Goal: Check status: Check status

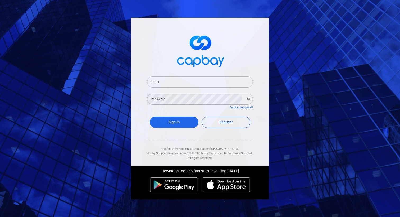
click at [169, 85] on input "Email" at bounding box center [200, 82] width 106 height 11
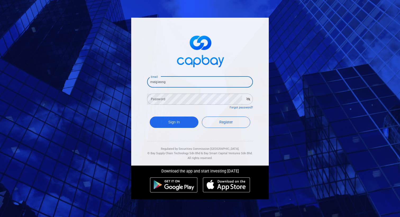
type input "meigieong@gmail.com"
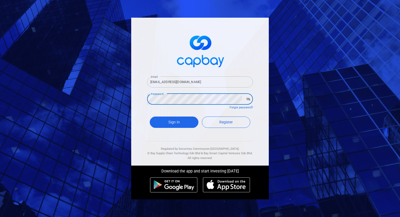
click at [150, 117] on button "Sign In" at bounding box center [174, 122] width 49 height 11
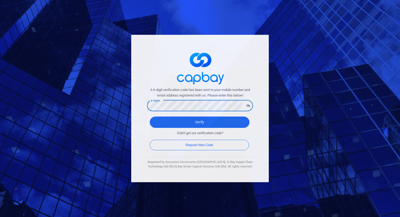
click at [150, 117] on button "Verify" at bounding box center [200, 122] width 100 height 11
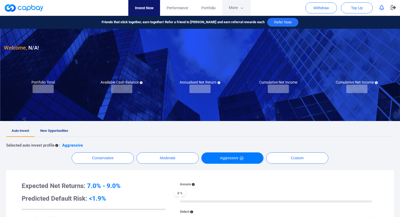
click at [232, 11] on button "More" at bounding box center [236, 8] width 28 height 16
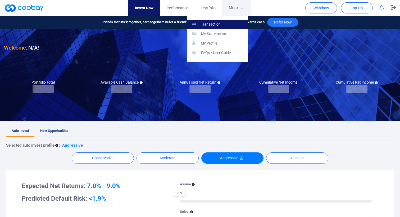
checkbox input "true"
click at [225, 28] on link "Transaction" at bounding box center [217, 25] width 61 height 10
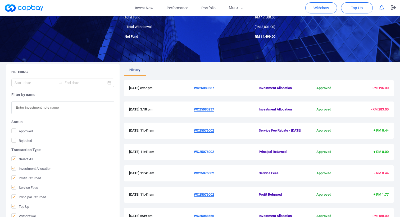
scroll to position [48, 0]
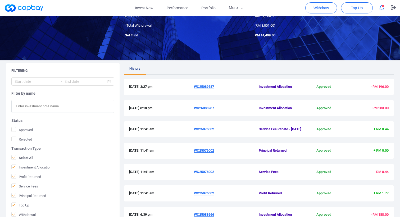
click at [211, 131] on u "WC25076002" at bounding box center [204, 129] width 20 height 4
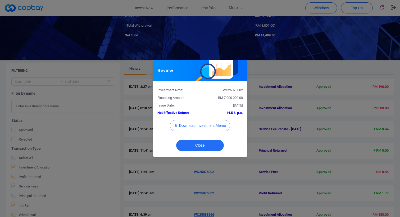
click at [286, 126] on div "Review Investment Note: WC25076002 Financing Amount: RM 7,000,000.00 Issue Date…" at bounding box center [200, 108] width 400 height 217
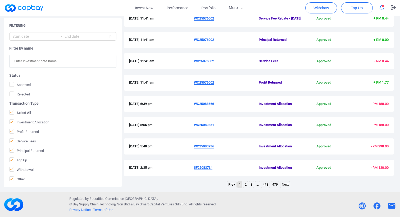
scroll to position [0, 0]
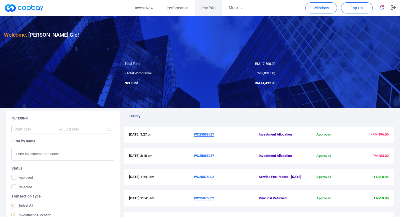
click at [212, 7] on span "Portfolio" at bounding box center [208, 8] width 14 height 6
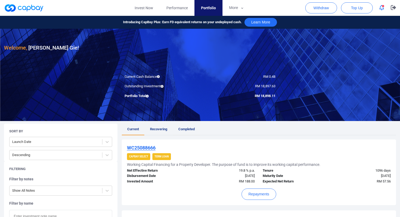
click at [185, 132] on link "Completed" at bounding box center [186, 130] width 27 height 12
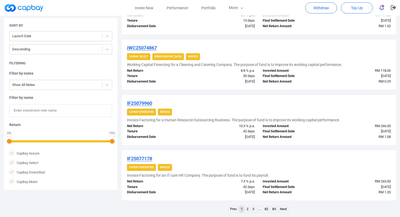
scroll to position [523, 0]
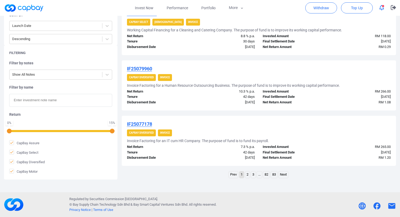
click at [64, 99] on input "text" at bounding box center [60, 100] width 103 height 13
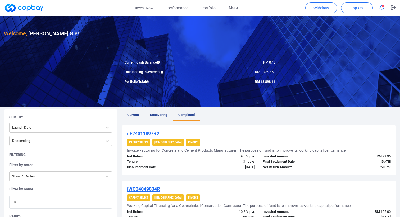
scroll to position [0, 0]
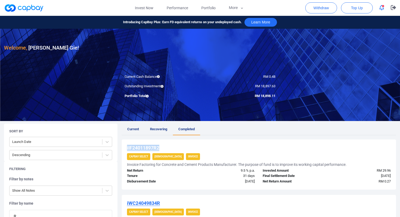
copy u "iIF24011897R2"
drag, startPoint x: 167, startPoint y: 147, endPoint x: 124, endPoint y: 147, distance: 42.5
click at [124, 147] on div "iIF24011897R2 CapBay Select Shariah Invoice Invoice Factoring for Concrete and …" at bounding box center [259, 165] width 274 height 50
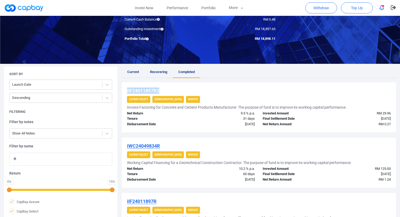
scroll to position [83, 0]
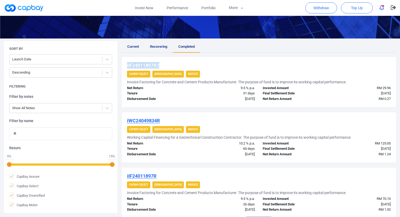
click at [61, 134] on input "R" at bounding box center [60, 134] width 103 height 13
paste input "iIF24011897R2"
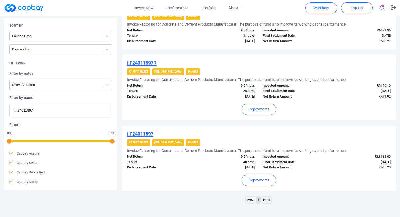
scroll to position [141, 0]
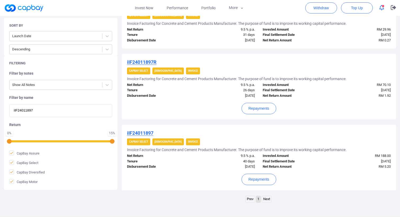
type input "iIF24011897"
click at [211, 119] on div "iIF24011897R CapBay Select Shariah Invoice Invoice Factoring for Concrete and C…" at bounding box center [259, 87] width 274 height 66
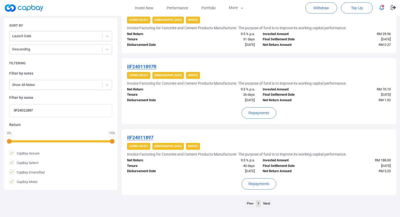
scroll to position [139, 0]
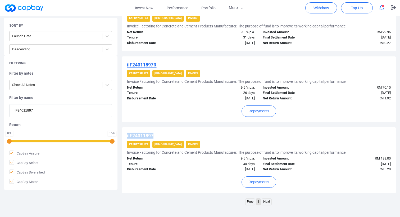
copy u "iIF24011897"
drag, startPoint x: 159, startPoint y: 134, endPoint x: 125, endPoint y: 136, distance: 33.6
click at [125, 136] on div "iIF24011897 CapBay Select Shariah Invoice Invoice Factoring for Concrete and Ce…" at bounding box center [259, 161] width 274 height 66
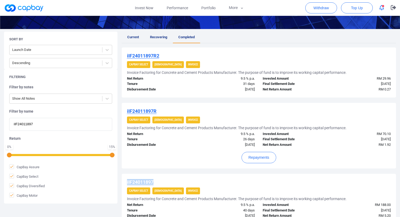
scroll to position [0, 0]
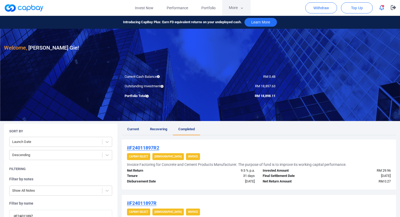
click at [237, 9] on button "More" at bounding box center [236, 8] width 28 height 16
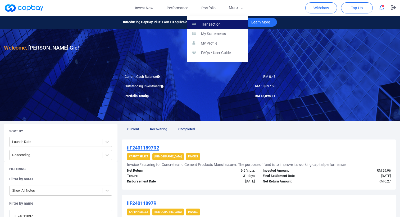
click at [235, 25] on link "Transaction" at bounding box center [217, 25] width 61 height 10
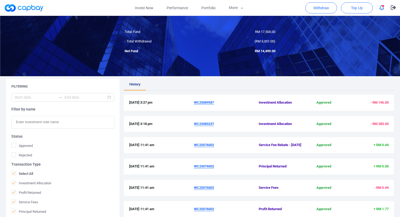
scroll to position [55, 0]
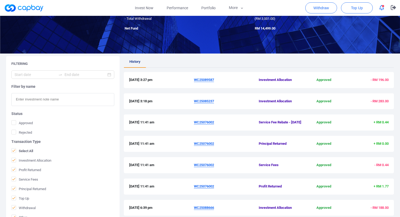
click at [64, 104] on input "text" at bounding box center [62, 99] width 103 height 13
paste input "iIF24011897"
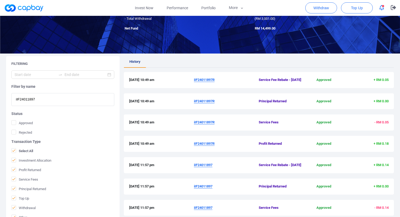
scroll to position [181, 0]
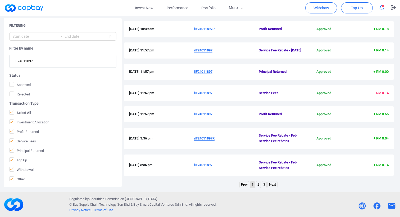
click at [264, 186] on link "3" at bounding box center [264, 185] width 4 height 7
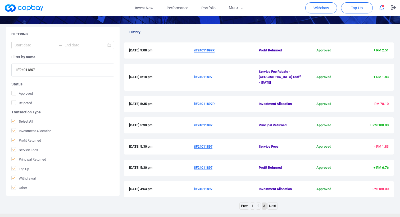
scroll to position [100, 0]
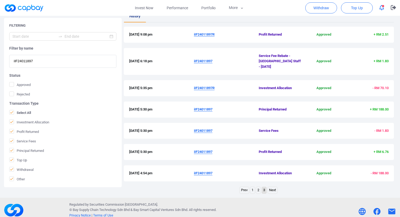
click at [378, 108] on span "+ RM 188.00" at bounding box center [378, 110] width 19 height 4
click at [377, 129] on span "- RM 1.83" at bounding box center [381, 131] width 14 height 4
click at [257, 187] on link "2" at bounding box center [258, 190] width 4 height 7
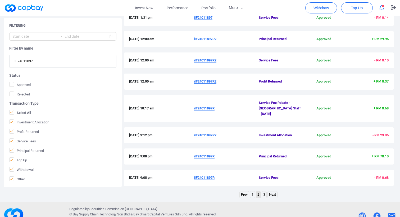
scroll to position [181, 0]
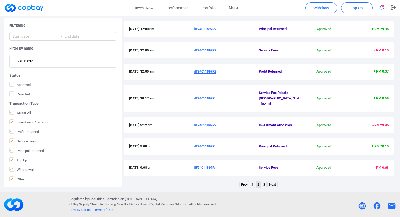
click at [384, 146] on span "+ RM 70.10" at bounding box center [379, 147] width 17 height 4
click at [272, 185] on link "Next" at bounding box center [272, 185] width 10 height 7
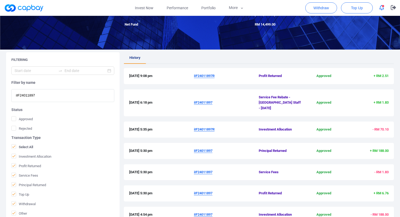
scroll to position [51, 0]
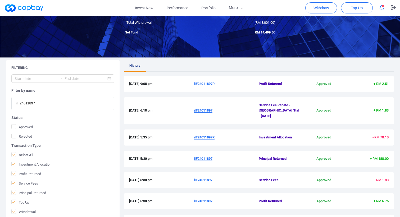
click at [375, 135] on span "- RM 70.10" at bounding box center [366, 138] width 43 height 6
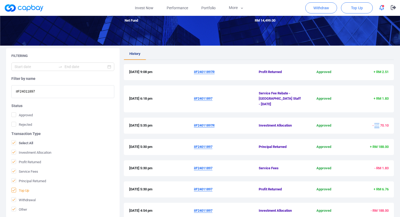
click at [27, 189] on span "Top Up" at bounding box center [20, 190] width 18 height 5
click at [0, 0] on input "Top Up" at bounding box center [0, 0] width 0 height 0
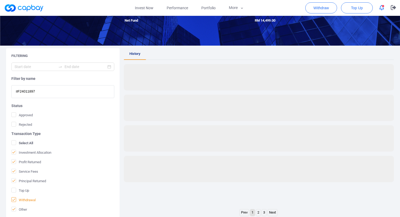
click at [26, 201] on span "Withdrawal" at bounding box center [23, 200] width 24 height 5
click at [0, 0] on input "Withdrawal" at bounding box center [0, 0] width 0 height 0
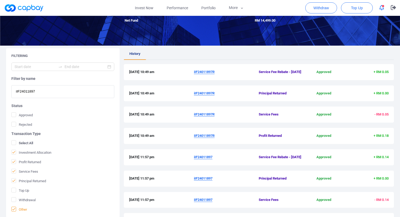
click at [22, 211] on span "Other" at bounding box center [19, 209] width 16 height 5
click at [0, 0] on input "Other" at bounding box center [0, 0] width 0 height 0
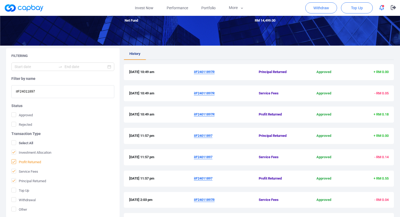
click at [35, 162] on span "Profit Returned" at bounding box center [26, 162] width 30 height 5
click at [0, 0] on input "Profit Returned" at bounding box center [0, 0] width 0 height 0
click at [32, 171] on span "Service Fees" at bounding box center [24, 171] width 27 height 5
click at [0, 0] on input "Service Fees" at bounding box center [0, 0] width 0 height 0
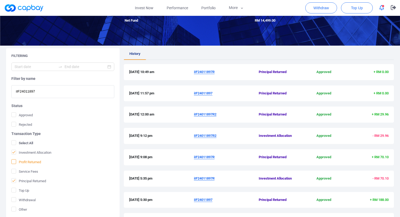
click at [37, 163] on span "Profit Returned" at bounding box center [26, 162] width 30 height 5
click at [0, 0] on input "Profit Returned" at bounding box center [0, 0] width 0 height 0
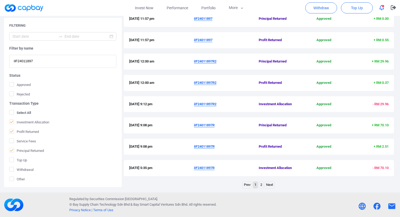
click at [267, 185] on link "Next" at bounding box center [269, 185] width 10 height 7
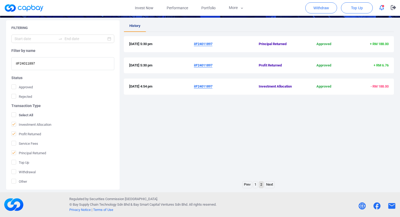
click at [255, 185] on link "1" at bounding box center [255, 185] width 4 height 7
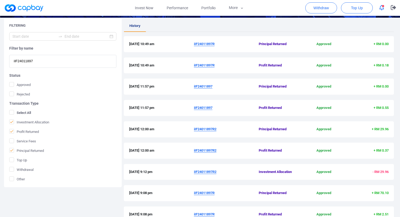
scroll to position [159, 0]
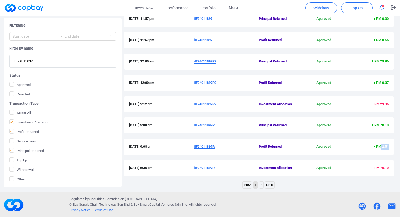
drag, startPoint x: 379, startPoint y: 146, endPoint x: 389, endPoint y: 145, distance: 10.1
click at [389, 145] on div "29 Oct 2024 9:08 pm iIF24011897R Profit Returned Approved + RM 2.51" at bounding box center [259, 147] width 270 height 16
drag, startPoint x: 390, startPoint y: 126, endPoint x: 377, endPoint y: 121, distance: 13.9
click at [377, 121] on div "29 Oct 2024 9:08 pm iIF24011897R Principal Returned Approved + RM 70.10" at bounding box center [259, 126] width 270 height 16
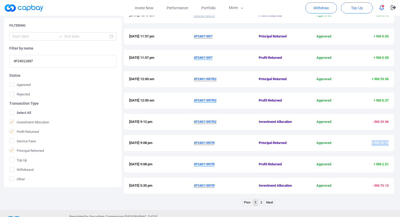
scroll to position [141, 0]
drag, startPoint x: 387, startPoint y: 122, endPoint x: 378, endPoint y: 120, distance: 8.8
click at [378, 120] on span "- RM 29.96" at bounding box center [380, 122] width 16 height 4
drag, startPoint x: 386, startPoint y: 78, endPoint x: 371, endPoint y: 76, distance: 14.5
click at [371, 76] on div "31 Dec 2024 12:00 am iIF24011897R2 Principal Returned Approved + RM 29.96" at bounding box center [259, 80] width 270 height 16
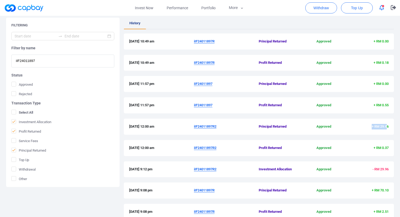
scroll to position [91, 0]
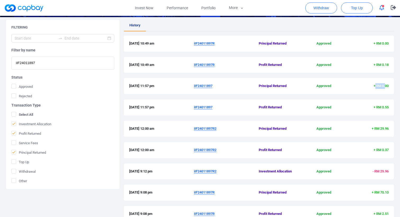
drag, startPoint x: 385, startPoint y: 87, endPoint x: 374, endPoint y: 85, distance: 10.5
click at [374, 85] on span "+ RM 0.00" at bounding box center [380, 86] width 15 height 4
drag, startPoint x: 387, startPoint y: 44, endPoint x: 378, endPoint y: 40, distance: 9.7
click at [378, 40] on div "16 Jul 2025 10:49 am iIF24011897R Principal Returned Approved + RM 0.00" at bounding box center [259, 44] width 270 height 16
drag, startPoint x: 386, startPoint y: 64, endPoint x: 375, endPoint y: 62, distance: 11.0
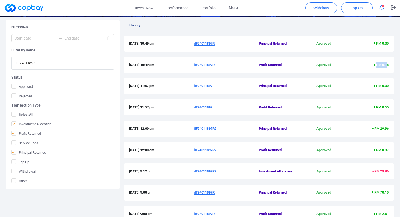
click at [375, 62] on span "+ RM 0.18" at bounding box center [366, 65] width 43 height 6
click at [376, 72] on div "16 Jul 2025 10:49 am iIF24011897R Profit Returned Approved + RM 0.18" at bounding box center [259, 65] width 270 height 16
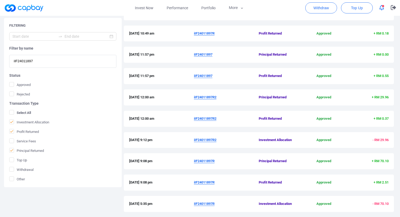
scroll to position [159, 0]
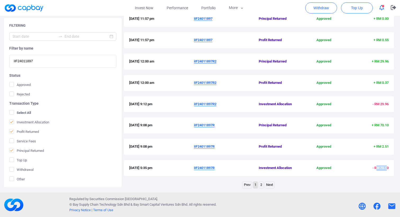
drag, startPoint x: 386, startPoint y: 168, endPoint x: 377, endPoint y: 169, distance: 9.3
click at [377, 169] on span "- RM 70.10" at bounding box center [380, 168] width 16 height 4
drag, startPoint x: 378, startPoint y: 130, endPoint x: 371, endPoint y: 127, distance: 7.2
click at [371, 127] on div "29 Oct 2024 9:08 pm iIF24011897R Principal Returned Approved + RM 70.10" at bounding box center [259, 126] width 270 height 16
drag, startPoint x: 385, startPoint y: 147, endPoint x: 372, endPoint y: 145, distance: 12.9
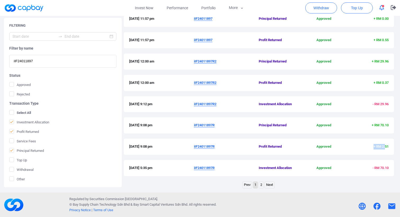
click at [372, 145] on span "+ RM 2.51" at bounding box center [366, 147] width 43 height 6
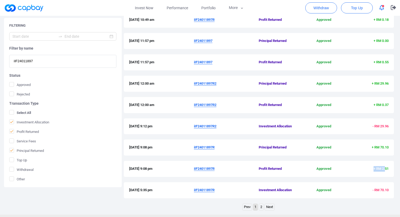
scroll to position [137, 0]
click at [372, 145] on span "+ RM 70.10" at bounding box center [366, 148] width 43 height 6
click at [32, 150] on span "Principal Returned" at bounding box center [26, 150] width 35 height 5
click at [0, 0] on input "Principal Returned" at bounding box center [0, 0] width 0 height 0
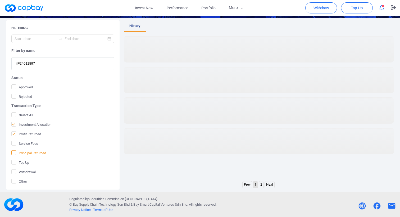
scroll to position [91, 0]
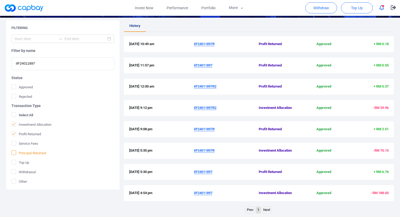
click at [32, 154] on span "Principal Returned" at bounding box center [28, 153] width 35 height 5
click at [0, 0] on input "Principal Returned" at bounding box center [0, 0] width 0 height 0
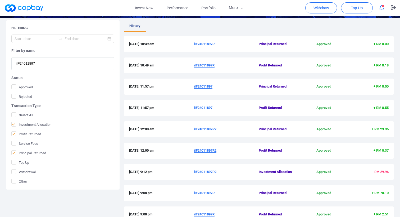
click at [65, 65] on input "iIF24011897" at bounding box center [62, 63] width 103 height 13
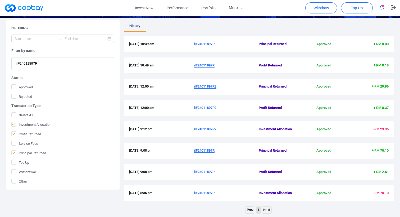
type input "iIF24011897R"
drag, startPoint x: 287, startPoint y: 197, endPoint x: 279, endPoint y: 192, distance: 10.0
click at [279, 192] on div "26 Jul 2024 5:35 pm iIF24011897R Investment Allocation Approved - RM 70.10" at bounding box center [259, 193] width 270 height 16
drag, startPoint x: 280, startPoint y: 174, endPoint x: 275, endPoint y: 170, distance: 6.8
click at [275, 170] on span "Profit Returned" at bounding box center [279, 173] width 43 height 6
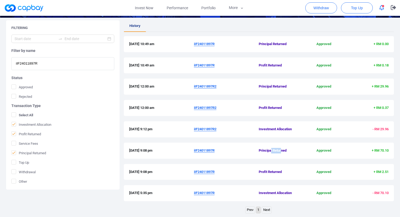
drag, startPoint x: 282, startPoint y: 150, endPoint x: 272, endPoint y: 150, distance: 10.6
click at [272, 150] on span "Principal Returned" at bounding box center [279, 151] width 43 height 6
drag, startPoint x: 278, startPoint y: 174, endPoint x: 270, endPoint y: 169, distance: 9.9
click at [270, 170] on span "Profit Returned" at bounding box center [279, 173] width 43 height 6
click at [27, 143] on span "Service Fees" at bounding box center [24, 143] width 27 height 5
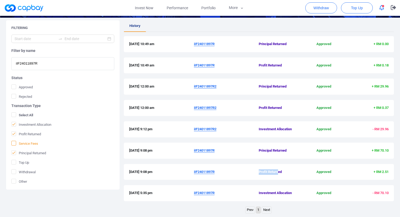
click at [0, 0] on input "Service Fees" at bounding box center [0, 0] width 0 height 0
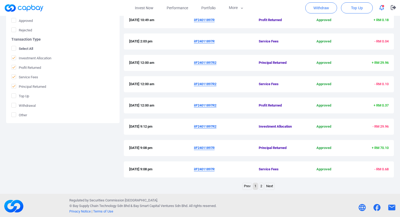
scroll to position [159, 0]
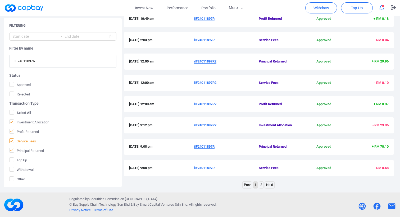
click at [34, 140] on span "Service Fees" at bounding box center [22, 141] width 27 height 5
click at [0, 0] on input "Service Fees" at bounding box center [0, 0] width 0 height 0
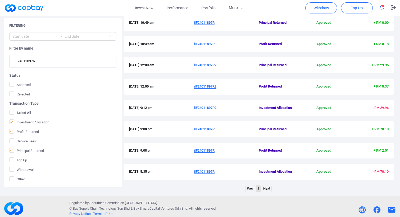
scroll to position [113, 0]
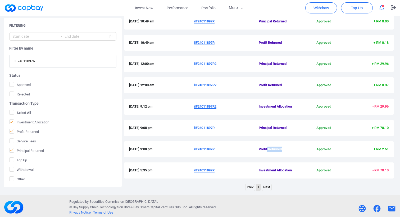
drag, startPoint x: 286, startPoint y: 153, endPoint x: 267, endPoint y: 150, distance: 20.1
click at [267, 150] on div "29 Oct 2024 9:08 pm iIF24011897R Profit Returned Approved + RM 2.51" at bounding box center [259, 150] width 270 height 16
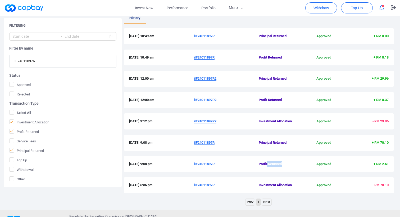
scroll to position [0, 0]
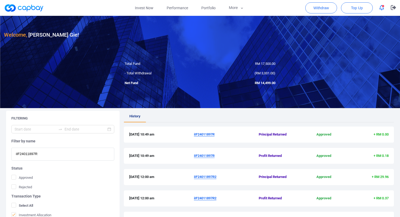
click at [34, 155] on input "iIF24011897R" at bounding box center [62, 154] width 103 height 13
click at [212, 6] on span "Portfolio" at bounding box center [208, 8] width 14 height 6
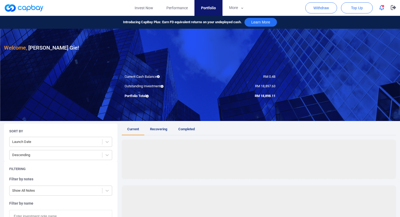
click at [185, 136] on div "Current Recovering Completed Loading... Loading... Loading... Prev 1 2 3 ... 7 …" at bounding box center [259, 210] width 274 height 172
click at [188, 129] on span "Completed" at bounding box center [186, 129] width 16 height 4
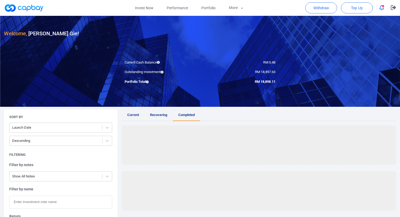
scroll to position [35, 0]
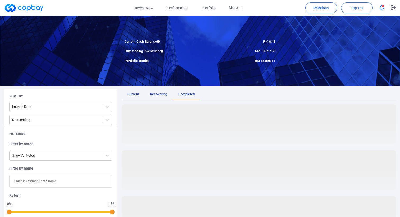
click at [54, 182] on input "text" at bounding box center [60, 181] width 103 height 13
type input "R"
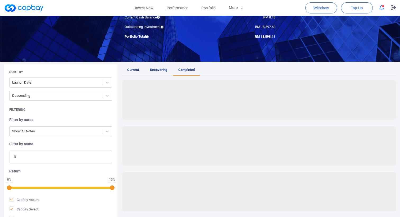
scroll to position [22, 0]
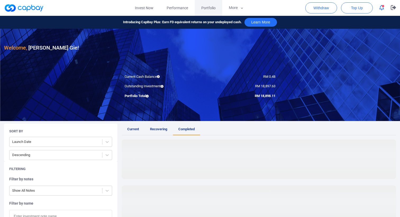
click at [211, 11] on link "Portfolio" at bounding box center [207, 8] width 27 height 16
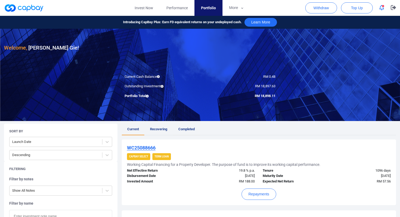
click at [190, 131] on span "Completed" at bounding box center [186, 129] width 16 height 4
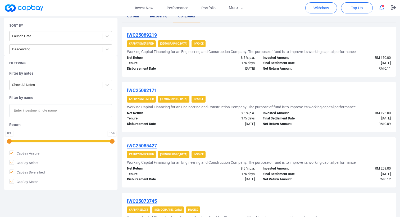
scroll to position [116, 0]
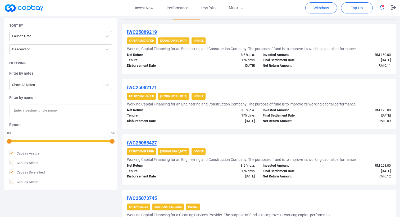
click at [61, 112] on input "text" at bounding box center [60, 110] width 103 height 13
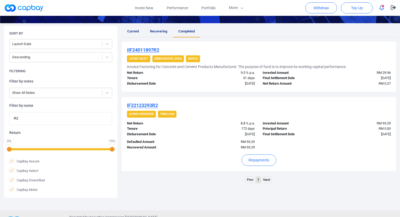
scroll to position [108, 0]
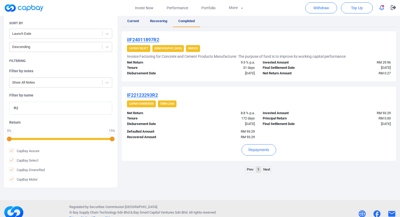
type input "R2"
copy u "IF22123293R2"
drag, startPoint x: 166, startPoint y: 95, endPoint x: 125, endPoint y: 95, distance: 41.0
click at [125, 95] on div "IF22123293R2 CapBay Diversified Term Loan Net Return 8.8 % p.a. Tenure 172 days…" at bounding box center [259, 124] width 274 height 74
click at [230, 8] on button "More" at bounding box center [236, 8] width 28 height 16
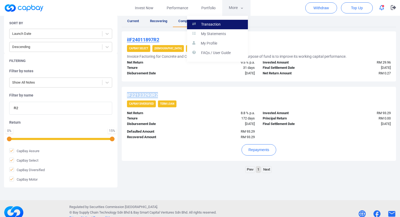
click at [229, 22] on link "Transaction" at bounding box center [217, 25] width 61 height 10
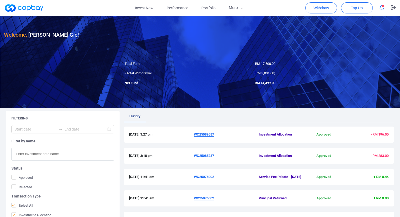
scroll to position [18, 0]
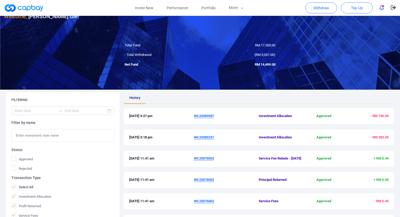
click at [62, 136] on input "text" at bounding box center [62, 135] width 103 height 13
paste input "IF22123293R2"
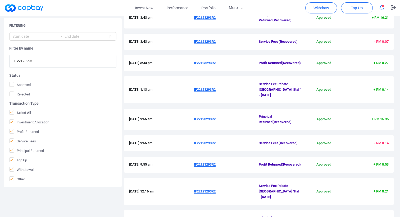
scroll to position [208, 0]
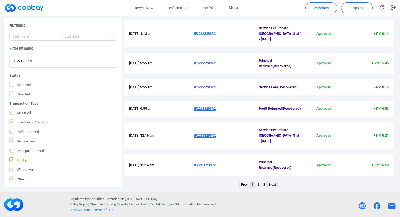
click at [22, 160] on span "Top Up" at bounding box center [18, 160] width 18 height 5
click at [0, 0] on input "Top Up" at bounding box center [0, 0] width 0 height 0
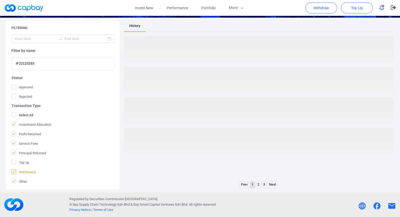
click at [20, 174] on span "Withdrawal" at bounding box center [23, 172] width 24 height 5
click at [0, 0] on input "Withdrawal" at bounding box center [0, 0] width 0 height 0
click at [19, 187] on div "Filtering Filter by name IF22123293 Status Approved Rejected Transaction Type S…" at bounding box center [62, 105] width 113 height 170
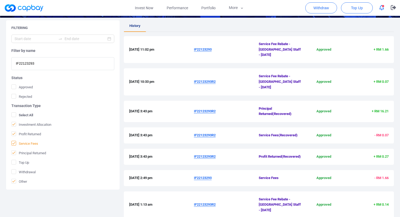
click at [26, 145] on span "Service Fees" at bounding box center [24, 143] width 27 height 5
click at [0, 0] on input "Service Fees" at bounding box center [0, 0] width 0 height 0
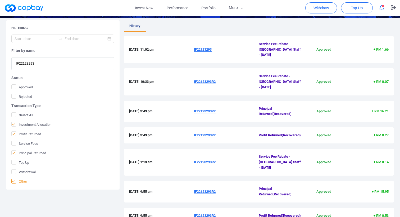
click at [22, 182] on span "Other" at bounding box center [19, 181] width 16 height 5
click at [0, 0] on input "Other" at bounding box center [0, 0] width 0 height 0
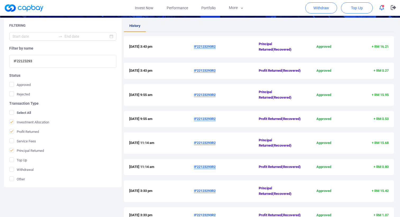
scroll to position [186, 0]
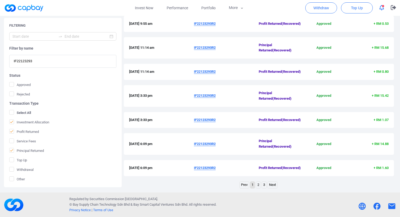
click at [265, 186] on link "3" at bounding box center [264, 185] width 4 height 7
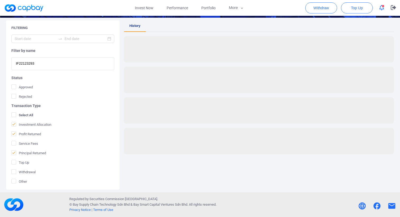
scroll to position [91, 0]
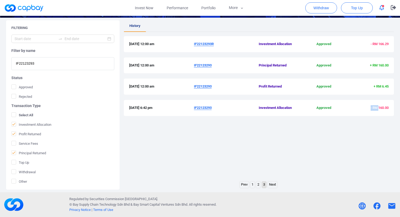
drag, startPoint x: 352, startPoint y: 108, endPoint x: 377, endPoint y: 107, distance: 24.9
click at [377, 107] on span "- RM 160.00" at bounding box center [366, 108] width 43 height 6
drag, startPoint x: 372, startPoint y: 87, endPoint x: 383, endPoint y: 88, distance: 10.9
click at [383, 88] on span "+ RM 6.45" at bounding box center [366, 87] width 43 height 6
drag, startPoint x: 368, startPoint y: 58, endPoint x: 387, endPoint y: 66, distance: 20.5
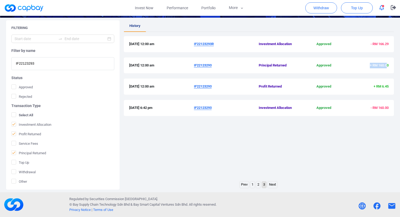
click at [387, 66] on div "28 Apr 2023 12:00 am IF22123293 Principal Returned Approved + RM 160.00" at bounding box center [259, 66] width 270 height 16
click at [34, 142] on span "Service Fees" at bounding box center [24, 143] width 27 height 5
click at [0, 0] on input "Service Fees" at bounding box center [0, 0] width 0 height 0
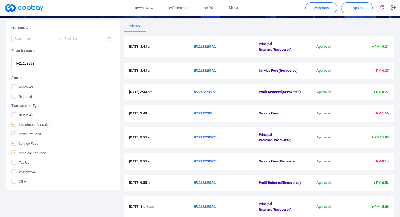
scroll to position [175, 0]
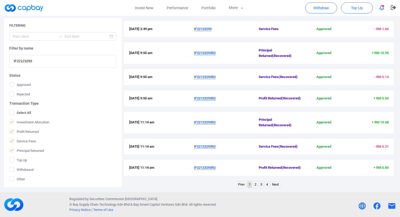
click at [267, 184] on link "4" at bounding box center [266, 185] width 4 height 7
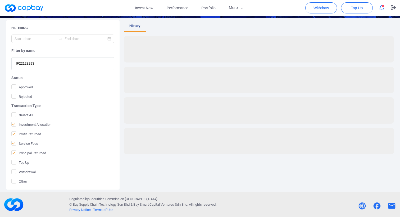
scroll to position [91, 0]
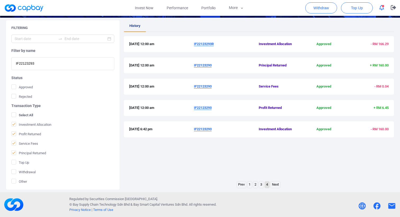
click at [262, 186] on link "3" at bounding box center [261, 185] width 4 height 7
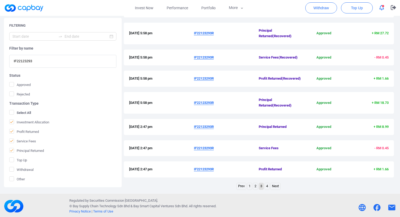
scroll to position [175, 0]
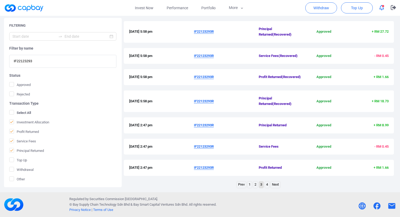
click at [72, 62] on input "IF22123293" at bounding box center [62, 61] width 107 height 13
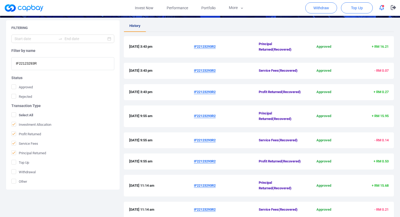
scroll to position [181, 0]
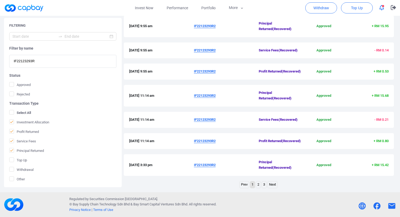
type input "IF22123293R"
click at [264, 186] on link "3" at bounding box center [264, 185] width 4 height 7
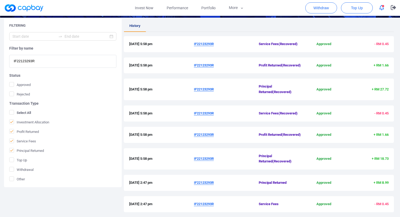
scroll to position [170, 0]
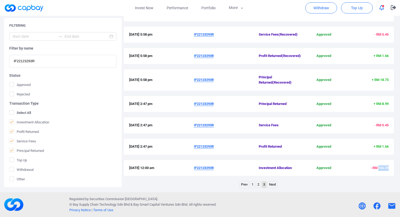
drag, startPoint x: 378, startPoint y: 167, endPoint x: 393, endPoint y: 167, distance: 15.3
click at [393, 167] on div "28 Apr 2023 12:00 am IF22123293R Investment Allocation Approved - RM 166.29" at bounding box center [259, 168] width 270 height 16
click at [92, 60] on input "IF22123293R" at bounding box center [62, 61] width 107 height 13
click at [91, 94] on label "Rejected" at bounding box center [62, 94] width 107 height 5
click at [0, 0] on input "Rejected" at bounding box center [0, 0] width 0 height 0
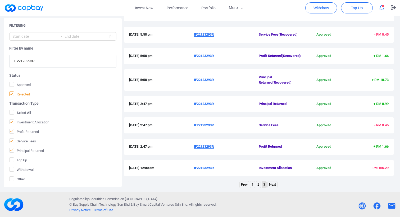
scroll to position [91, 0]
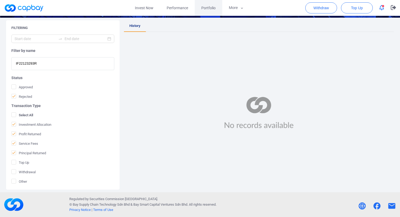
click at [206, 6] on span "Portfolio" at bounding box center [208, 8] width 14 height 6
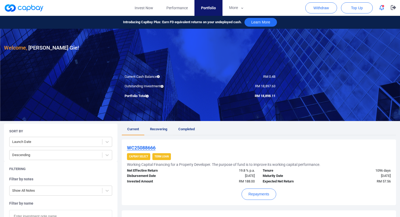
click at [186, 128] on span "Completed" at bounding box center [186, 129] width 16 height 4
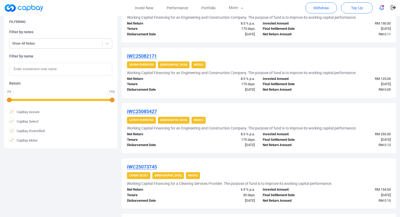
scroll to position [148, 0]
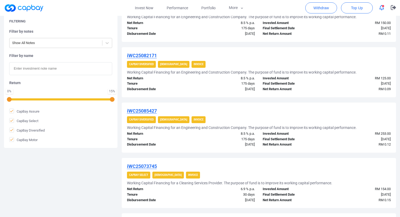
click at [87, 69] on input "text" at bounding box center [60, 68] width 103 height 13
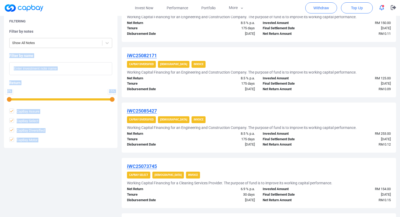
click at [87, 69] on input "text" at bounding box center [60, 68] width 103 height 13
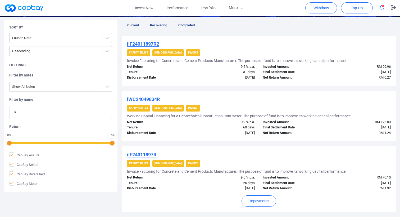
scroll to position [102, 0]
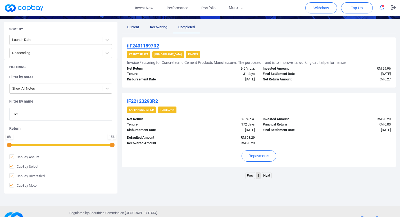
type input "R2"
copy u "iIF24011897R2"
drag, startPoint x: 167, startPoint y: 48, endPoint x: 127, endPoint y: 45, distance: 40.3
click at [127, 45] on div "iIF24011897R2 CapBay Select Shariah Invoice Invoice Factoring for Concrete and …" at bounding box center [259, 63] width 274 height 50
click at [232, 7] on button "More" at bounding box center [236, 8] width 28 height 16
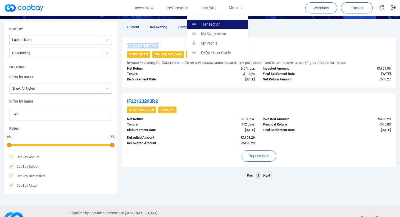
click at [229, 24] on link "Transaction" at bounding box center [217, 25] width 61 height 10
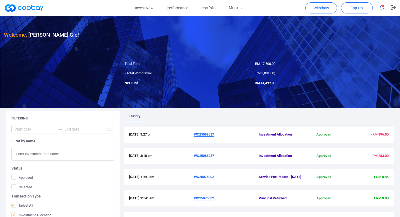
click at [61, 156] on input "text" at bounding box center [62, 154] width 103 height 13
paste input "iIF24011897R2"
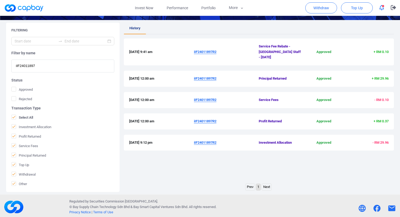
scroll to position [91, 0]
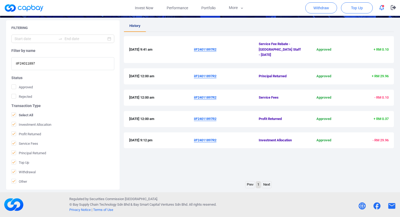
type input "iIF24011897"
click at [69, 63] on input "iIF24011897" at bounding box center [62, 63] width 103 height 13
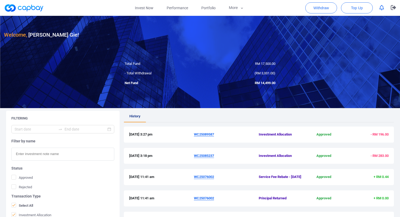
click at [91, 157] on input "text" at bounding box center [62, 154] width 103 height 13
paste input "iIF24011897"
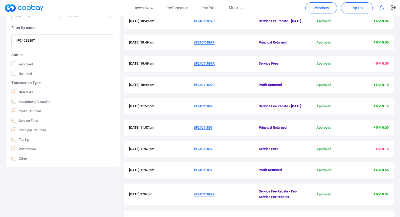
scroll to position [181, 0]
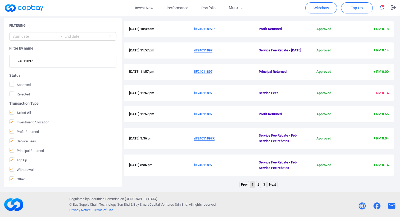
click at [264, 184] on link "3" at bounding box center [264, 185] width 4 height 7
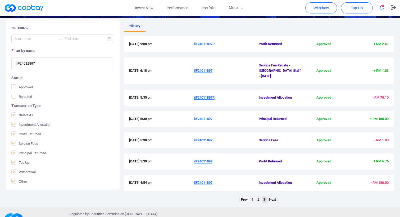
scroll to position [100, 0]
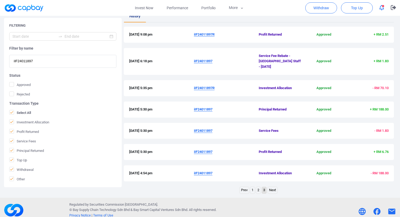
click at [383, 171] on span "- RM 188.00" at bounding box center [379, 173] width 18 height 4
click at [63, 64] on input "iIF24011897" at bounding box center [62, 61] width 107 height 13
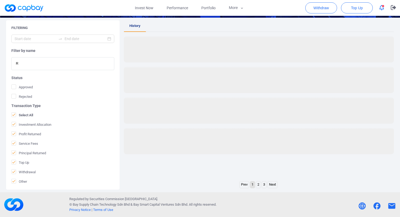
type input "R2"
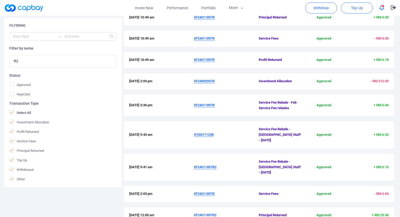
scroll to position [192, 0]
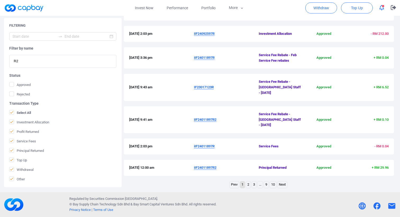
click at [91, 58] on input "R2" at bounding box center [62, 61] width 107 height 13
click at [99, 64] on input "R2" at bounding box center [62, 61] width 107 height 13
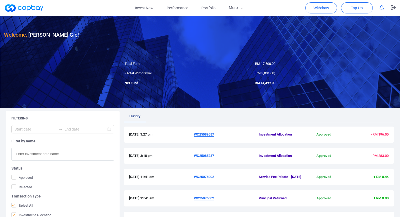
click at [79, 159] on input "text" at bounding box center [62, 154] width 103 height 13
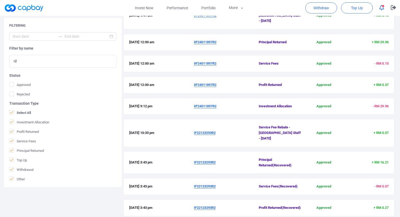
scroll to position [125, 0]
copy div "IF22123293R2"
drag, startPoint x: 221, startPoint y: 132, endPoint x: 191, endPoint y: 130, distance: 29.4
click at [191, 130] on div "21 Feb 2024 10:33 pm IF22123293R2 Service Fee Rebate - Capbay Staff - JANUARY 2…" at bounding box center [258, 133] width 259 height 16
click at [80, 63] on input "r2" at bounding box center [62, 61] width 107 height 13
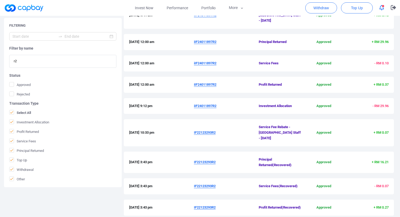
paste input "IF22123293R"
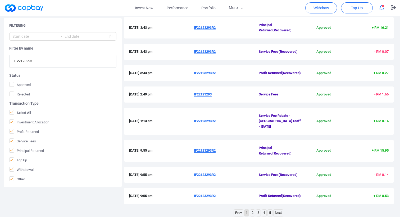
scroll to position [203, 0]
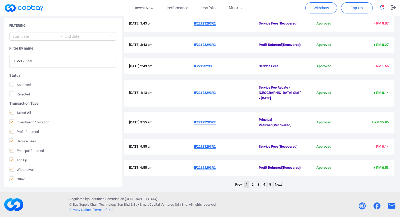
click at [268, 184] on link "5" at bounding box center [269, 185] width 4 height 7
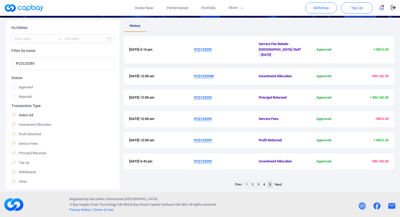
click at [382, 160] on span "- RM 160.00" at bounding box center [379, 162] width 18 height 4
click at [264, 185] on link "4" at bounding box center [264, 185] width 4 height 7
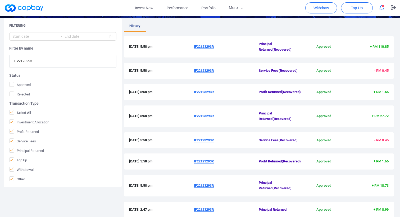
scroll to position [175, 0]
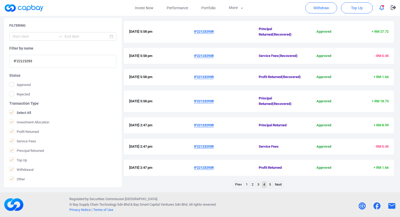
click at [68, 67] on input "IF22123293" at bounding box center [62, 61] width 107 height 13
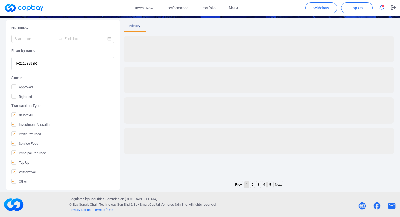
scroll to position [91, 0]
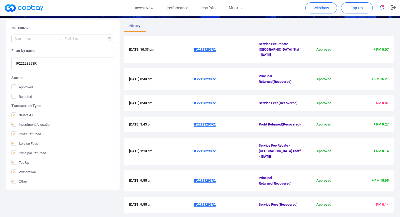
type input "IF22123293R"
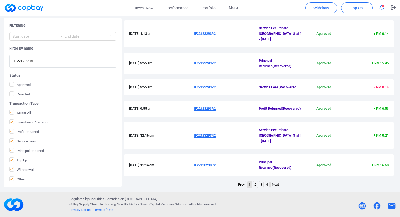
click at [267, 186] on link "4" at bounding box center [266, 185] width 4 height 7
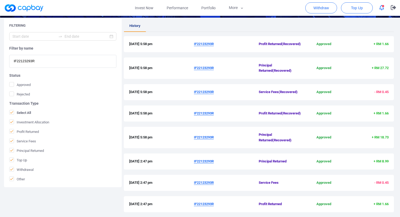
scroll to position [148, 0]
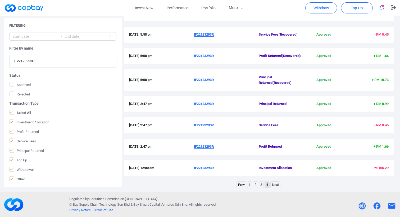
click at [383, 166] on span "- RM 166.29" at bounding box center [379, 168] width 18 height 4
click at [381, 101] on span "+ RM 8.99" at bounding box center [366, 104] width 43 height 6
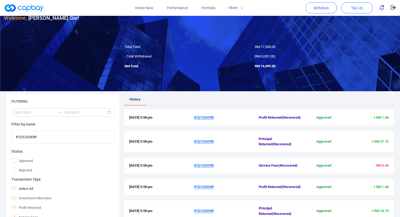
scroll to position [0, 0]
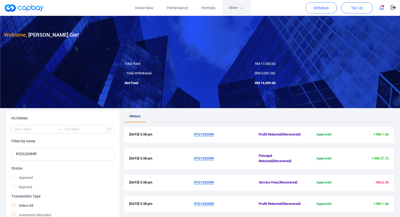
click at [240, 11] on button "More" at bounding box center [236, 8] width 28 height 16
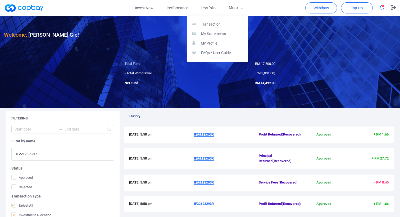
click at [205, 6] on button "button" at bounding box center [200, 108] width 400 height 217
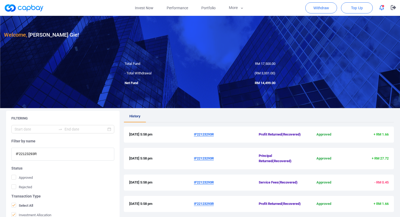
click at [205, 6] on span "Portfolio" at bounding box center [208, 8] width 14 height 6
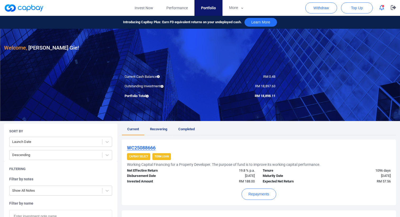
click at [185, 130] on span "Completed" at bounding box center [186, 129] width 16 height 4
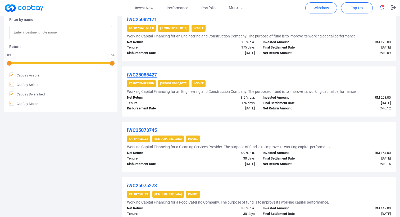
scroll to position [103, 0]
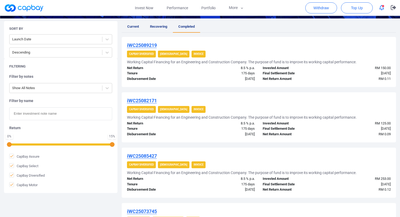
click at [63, 119] on input "text" at bounding box center [60, 114] width 103 height 13
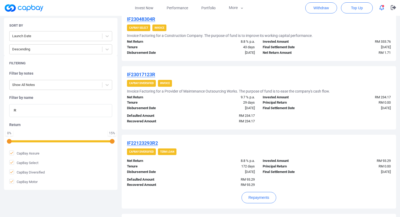
scroll to position [605, 0]
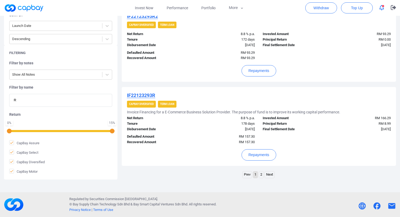
type input "R"
copy u "IF22123293R"
drag, startPoint x: 163, startPoint y: 94, endPoint x: 125, endPoint y: 95, distance: 38.1
click at [125, 95] on div "IF22123293R CapBay Diversified Term Loan Invoice Financing for a E-Commerce Bus…" at bounding box center [259, 126] width 274 height 79
click at [236, 4] on button "More" at bounding box center [236, 8] width 28 height 16
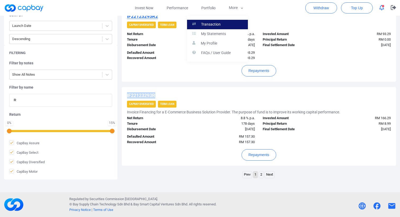
click at [233, 23] on link "Transaction" at bounding box center [217, 25] width 61 height 10
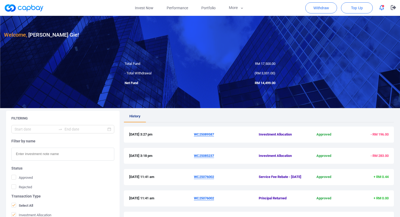
click at [67, 158] on input "text" at bounding box center [62, 154] width 103 height 13
paste input "IF22123293R"
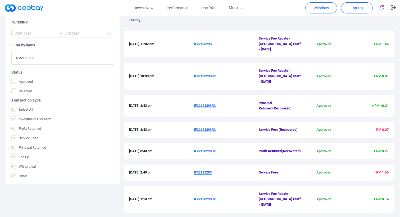
scroll to position [203, 0]
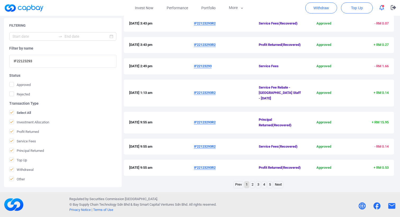
type input "IF22123293"
click at [270, 184] on link "5" at bounding box center [269, 185] width 4 height 7
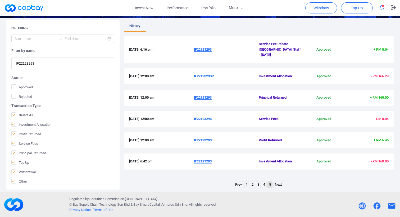
click at [381, 160] on span "- RM 160.00" at bounding box center [379, 162] width 18 height 4
click at [381, 138] on span "+ RM 6.45" at bounding box center [366, 141] width 43 height 6
click at [380, 117] on span "- RM 0.04" at bounding box center [381, 119] width 14 height 4
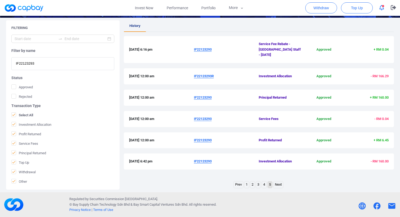
click at [380, 117] on span "- RM 0.04" at bounding box center [381, 119] width 14 height 4
click at [378, 133] on div "28 Apr 2023 12:00 am IF22123293 Profit Returned Approved + RM 6.45" at bounding box center [259, 141] width 270 height 16
click at [263, 185] on link "4" at bounding box center [264, 185] width 4 height 7
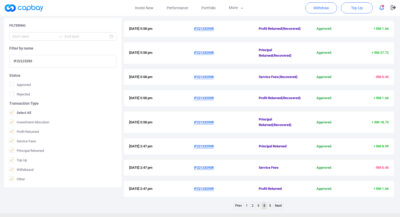
scroll to position [175, 0]
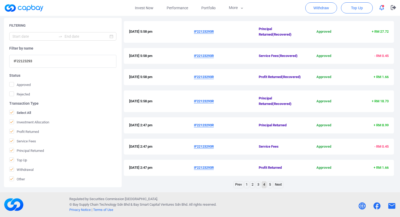
click at [269, 187] on link "5" at bounding box center [269, 185] width 4 height 7
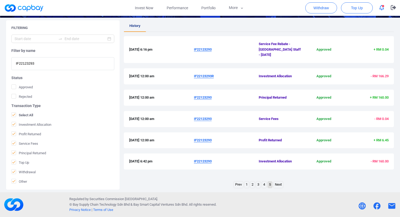
click at [264, 185] on link "4" at bounding box center [264, 185] width 4 height 7
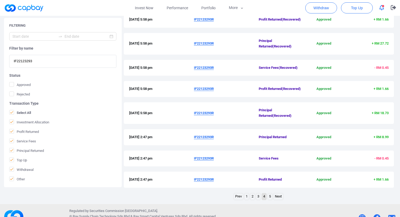
scroll to position [175, 0]
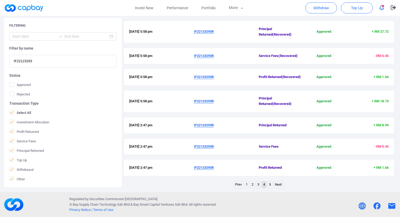
click at [270, 185] on link "5" at bounding box center [269, 185] width 4 height 7
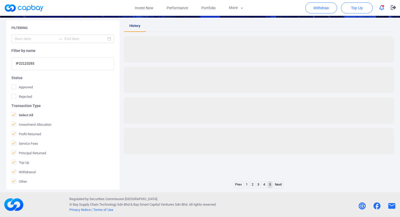
scroll to position [91, 0]
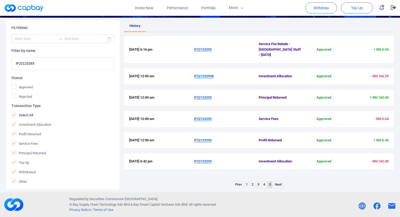
click at [263, 184] on link "4" at bounding box center [264, 185] width 4 height 7
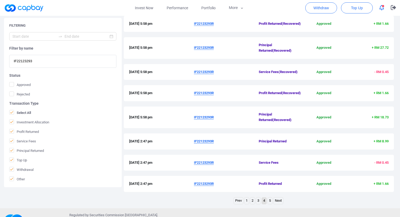
scroll to position [175, 0]
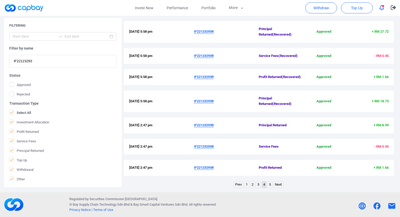
click at [258, 185] on link "3" at bounding box center [258, 185] width 4 height 7
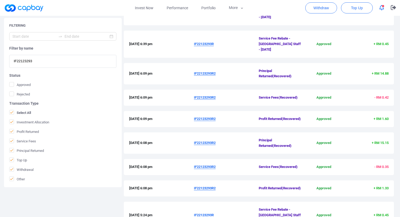
scroll to position [197, 0]
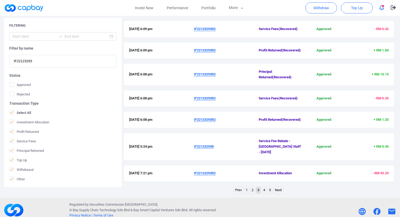
click at [238, 118] on span "IF22123293R2" at bounding box center [226, 120] width 65 height 6
